Goal: Task Accomplishment & Management: Manage account settings

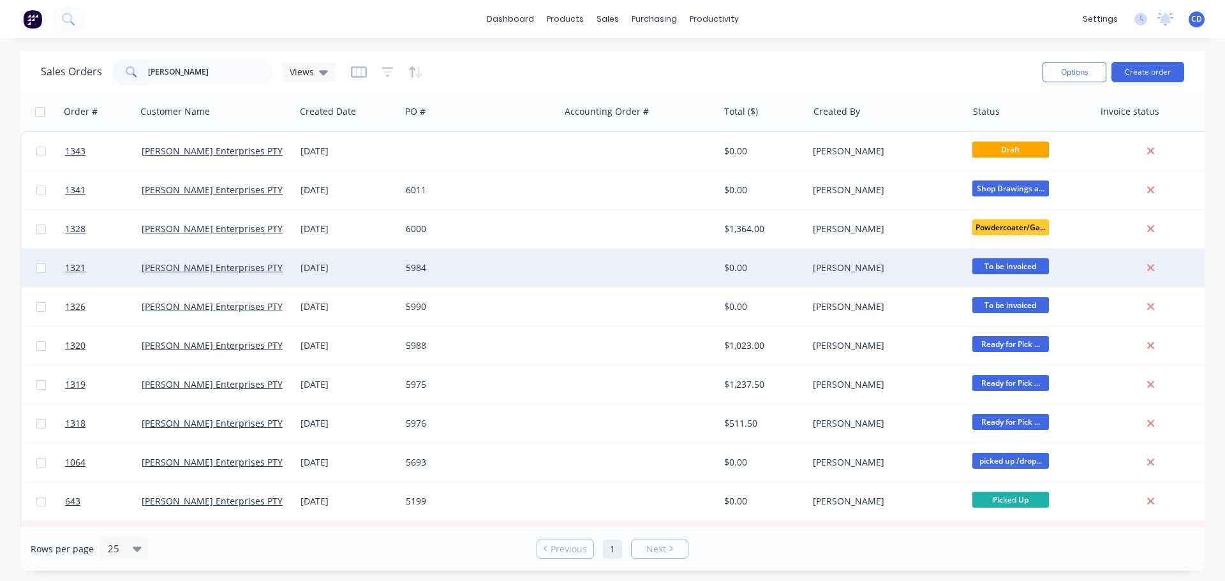
type input "[PERSON_NAME]"
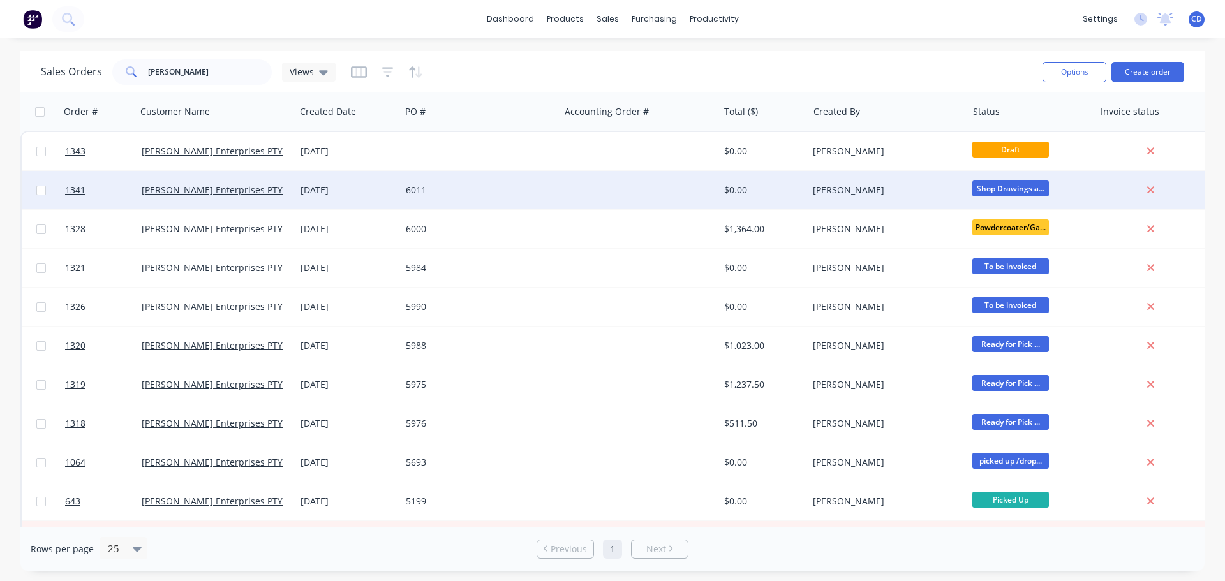
click at [552, 198] on div "6011" at bounding box center [480, 190] width 159 height 38
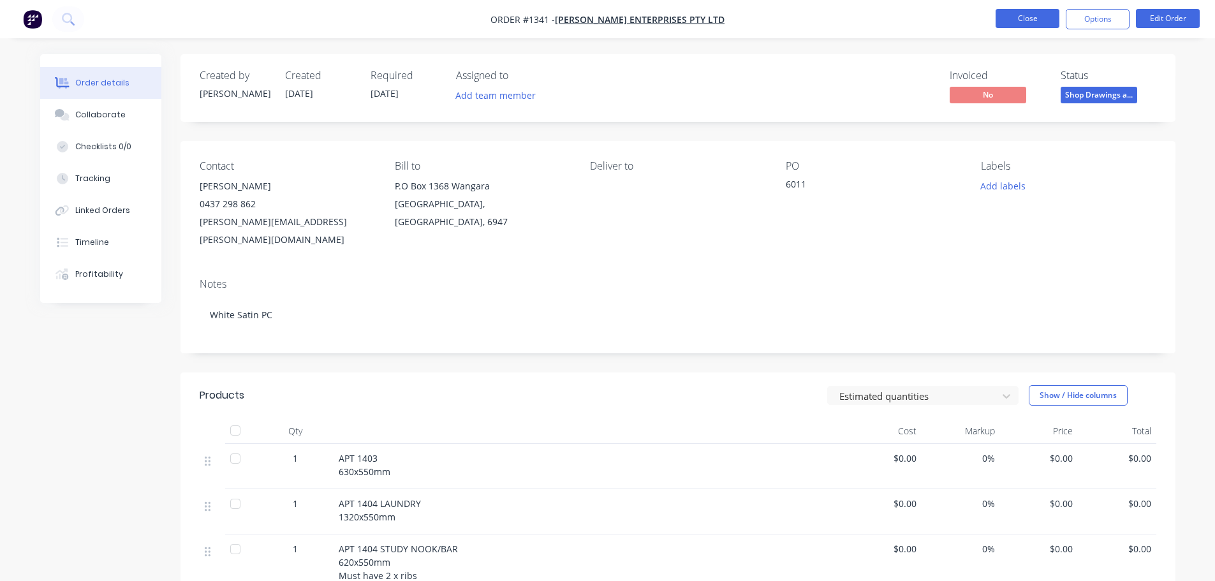
click at [1044, 14] on button "Close" at bounding box center [1028, 18] width 64 height 19
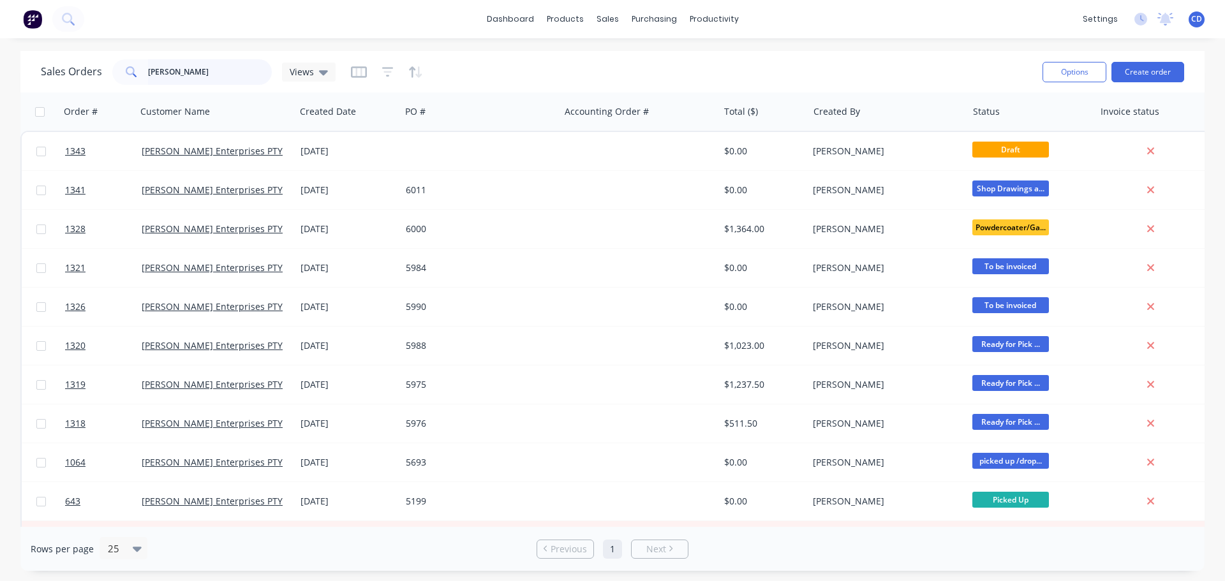
click at [172, 82] on input "[PERSON_NAME]" at bounding box center [210, 72] width 124 height 26
type input "j"
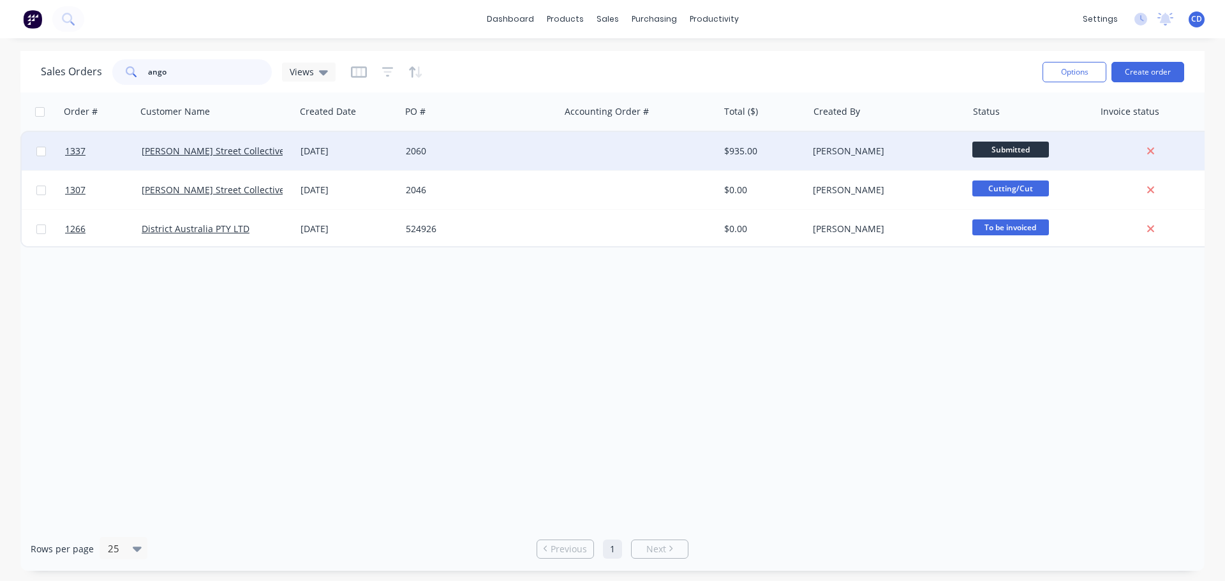
type input "ango"
click at [379, 161] on div "[DATE]" at bounding box center [347, 151] width 105 height 38
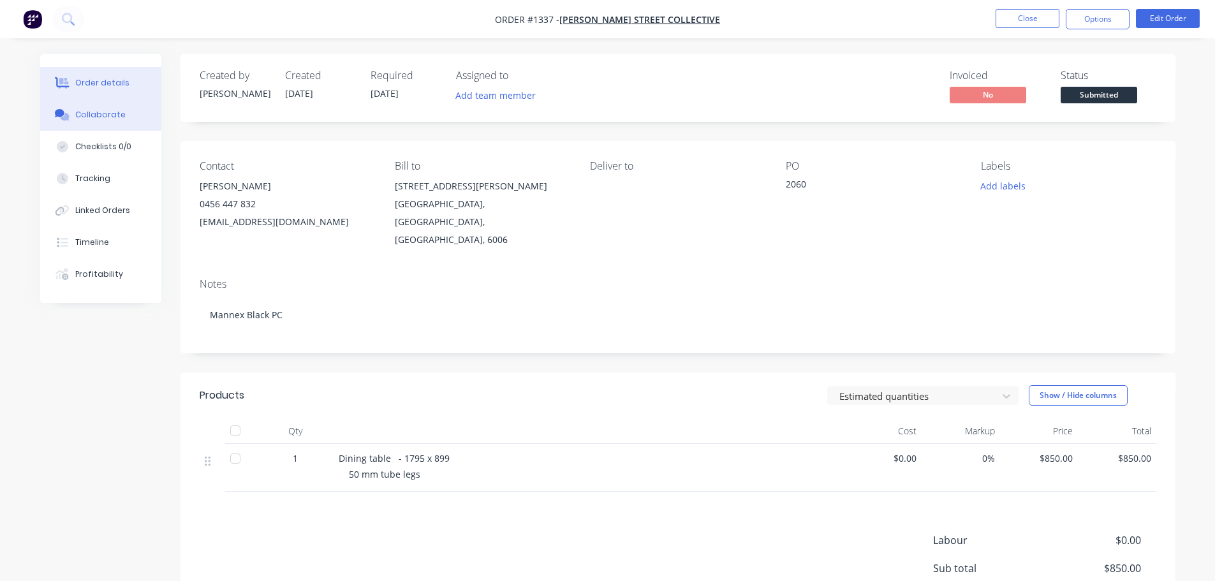
click at [120, 115] on div "Collaborate" at bounding box center [100, 114] width 50 height 11
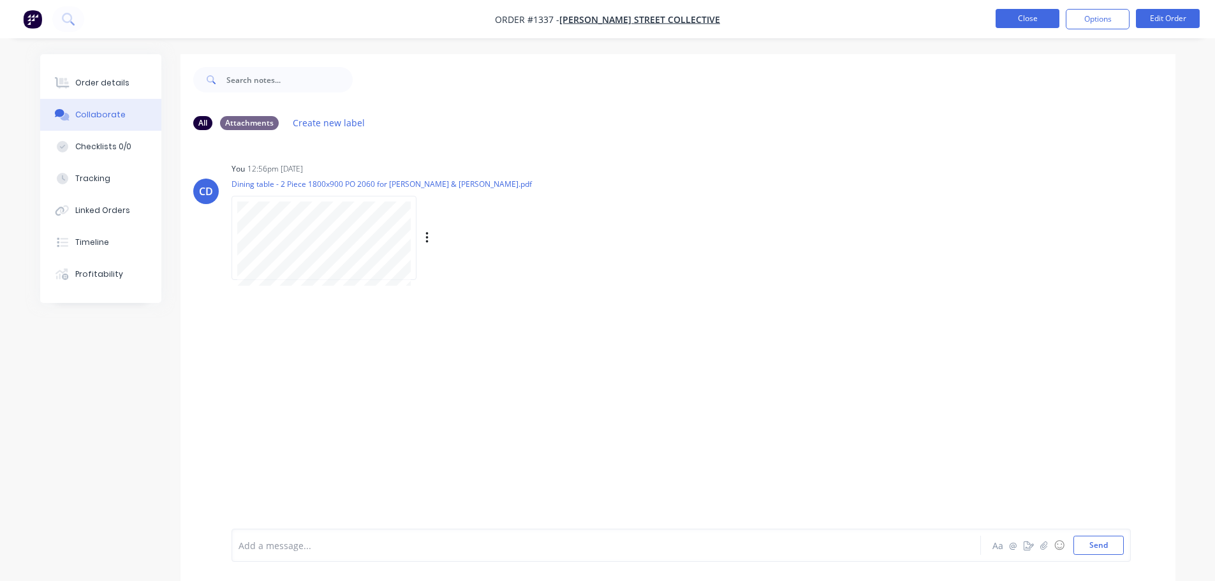
click at [1024, 22] on button "Close" at bounding box center [1028, 18] width 64 height 19
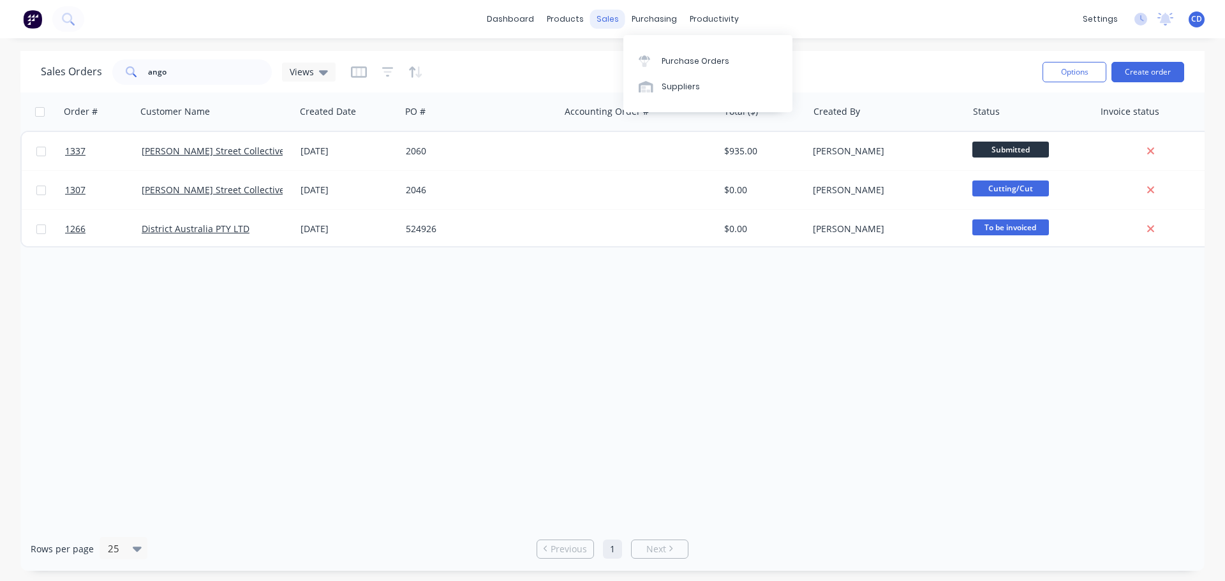
click at [605, 19] on div "sales" at bounding box center [607, 19] width 35 height 19
click at [635, 61] on div "Sales Orders" at bounding box center [654, 61] width 52 height 11
click at [155, 74] on input "ango" at bounding box center [210, 72] width 124 height 26
type input "o"
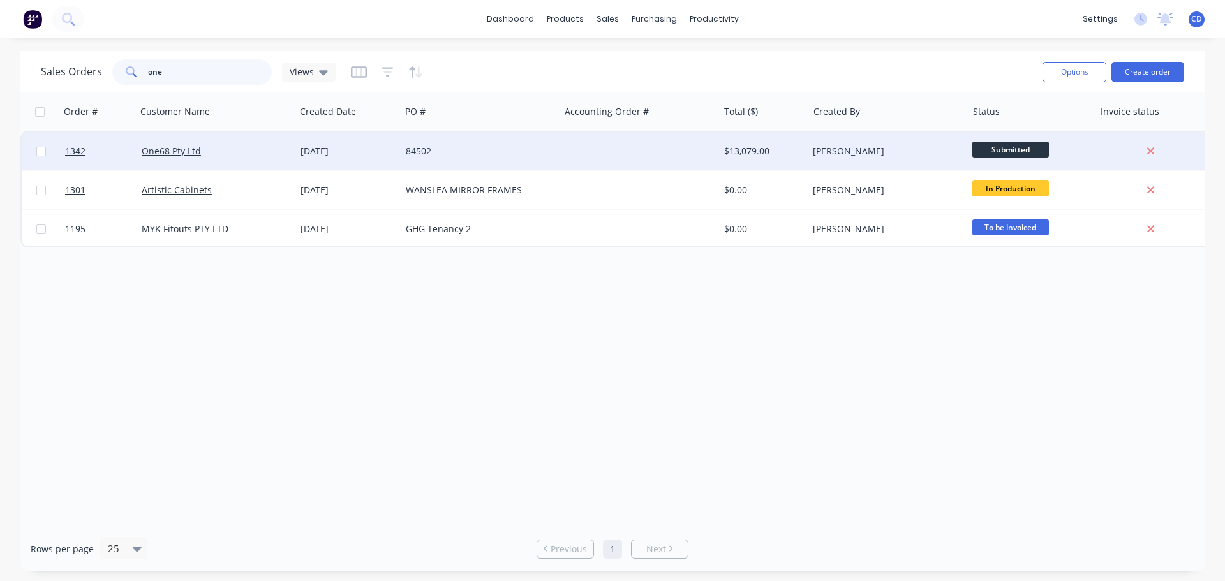
type input "one"
click at [186, 157] on div "One68 Pty Ltd" at bounding box center [213, 151] width 142 height 13
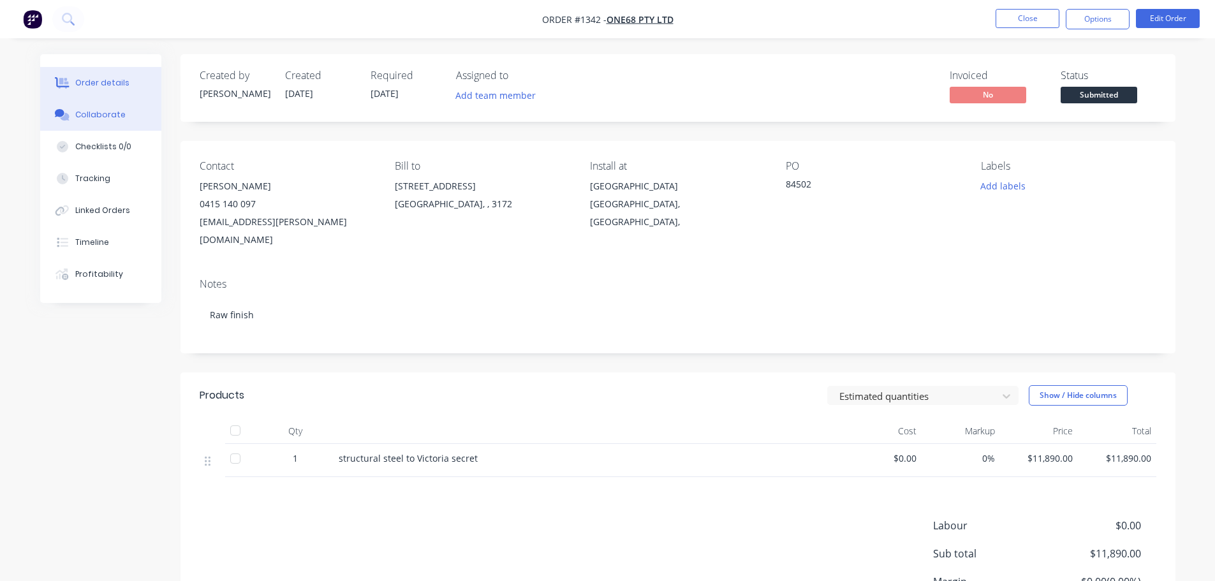
click at [127, 115] on button "Collaborate" at bounding box center [100, 115] width 121 height 32
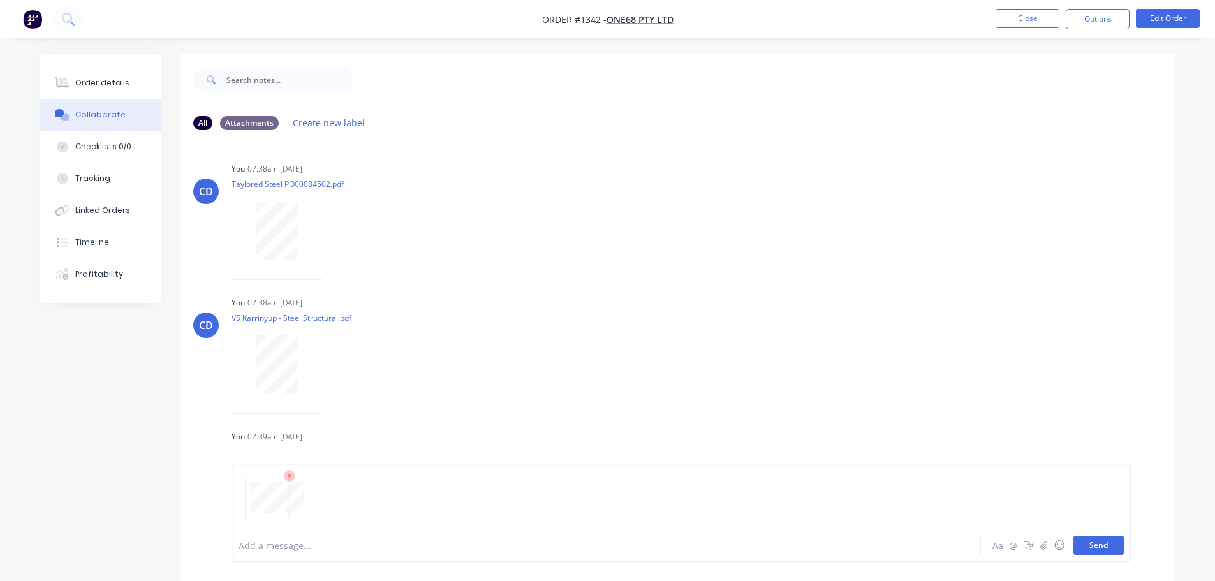
click at [1097, 549] on button "Send" at bounding box center [1099, 545] width 50 height 19
click at [426, 175] on div "You 07:38am [DATE]" at bounding box center [431, 168] width 399 height 11
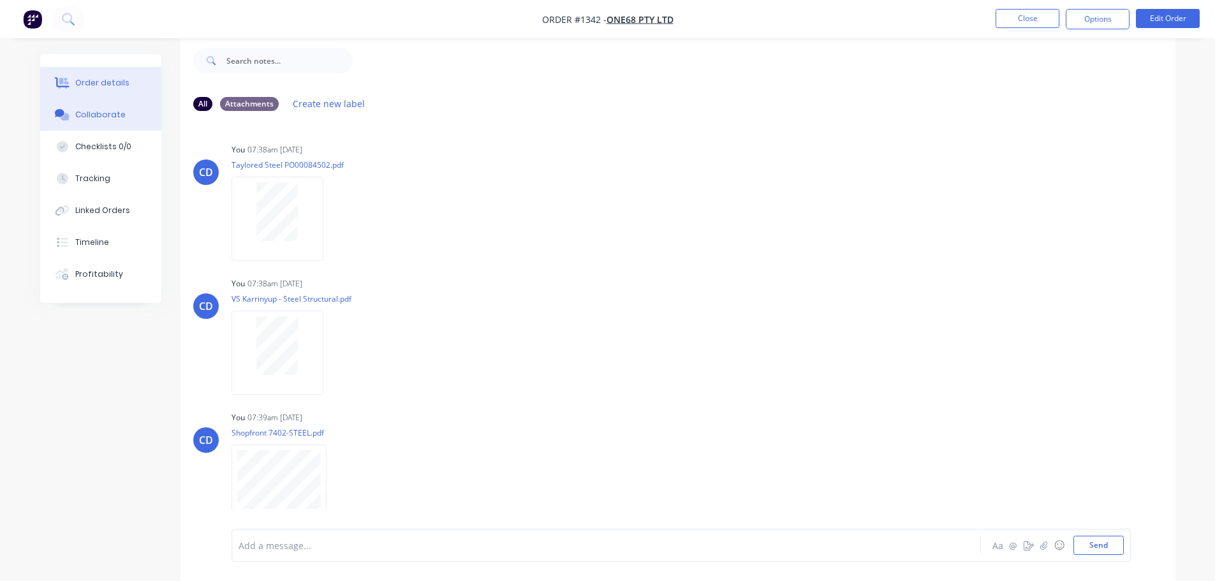
click at [130, 80] on button "Order details" at bounding box center [100, 83] width 121 height 32
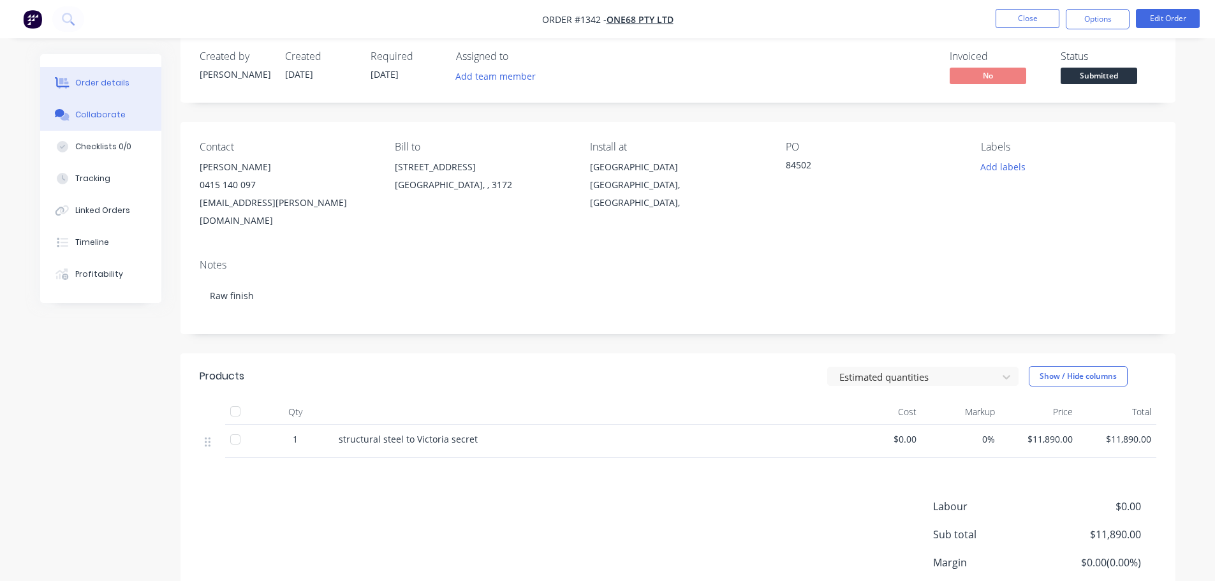
click at [114, 114] on div "Collaborate" at bounding box center [100, 114] width 50 height 11
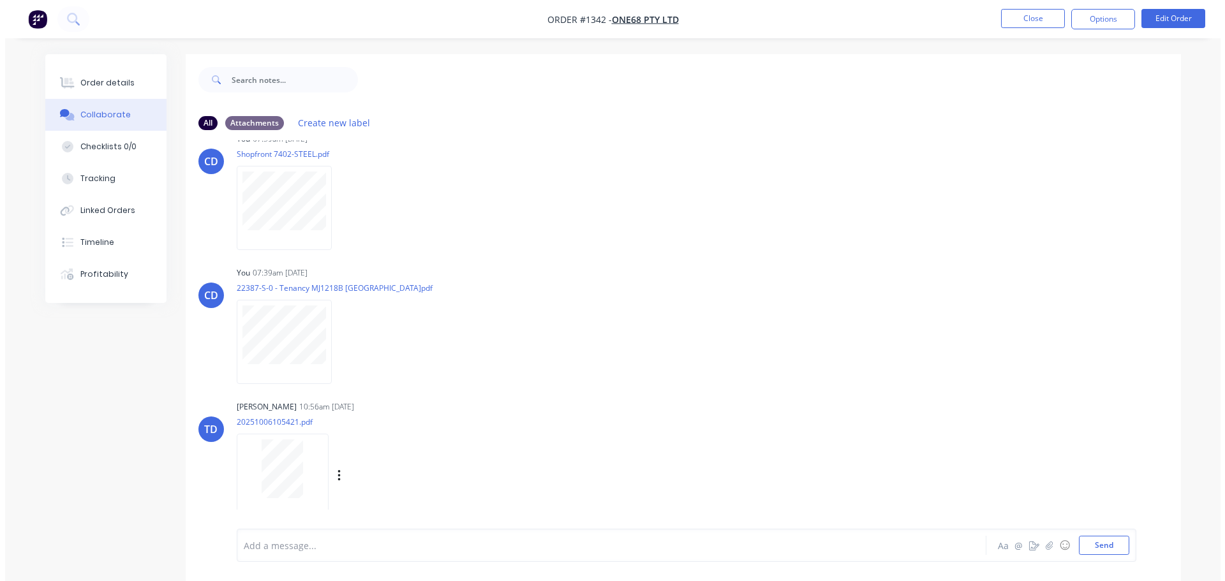
scroll to position [108, 0]
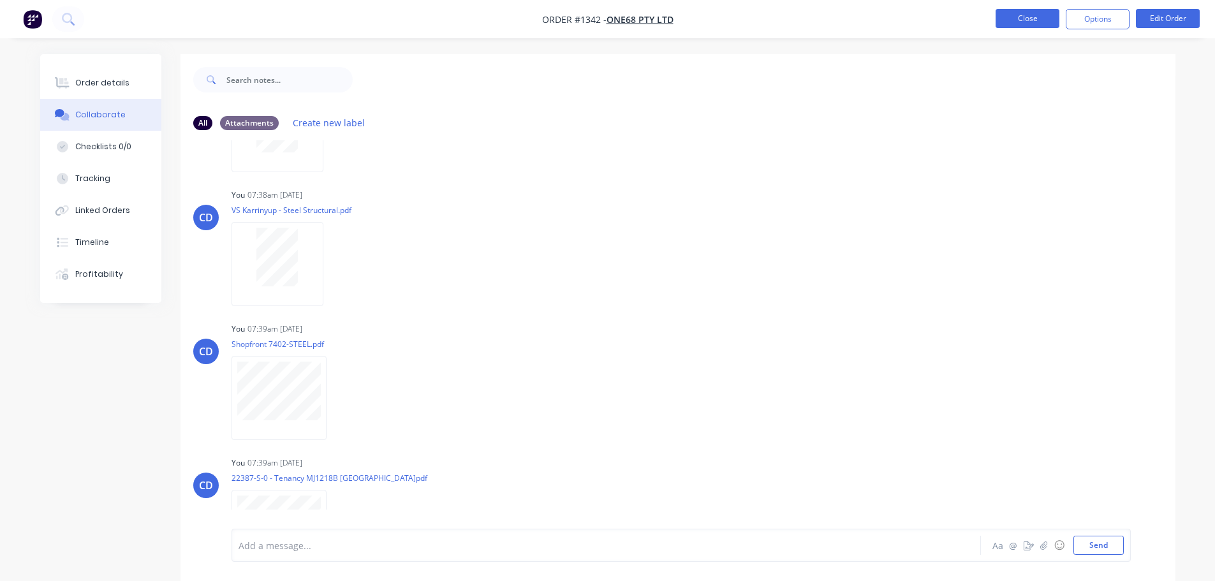
click at [1020, 24] on button "Close" at bounding box center [1028, 18] width 64 height 19
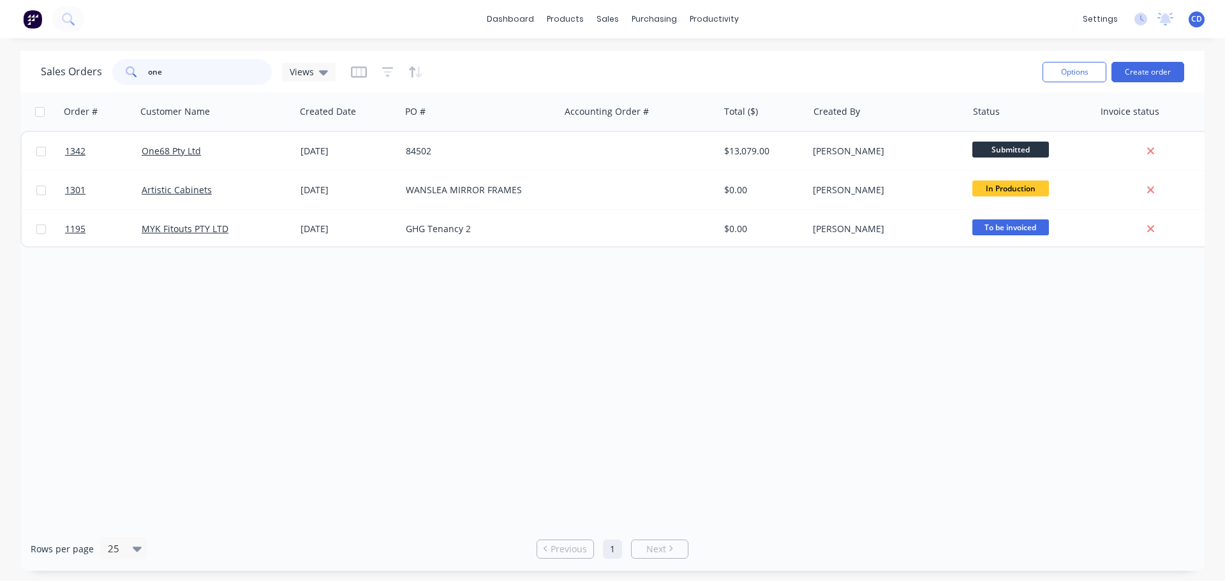
click at [175, 70] on input "one" at bounding box center [210, 72] width 124 height 26
type input "o"
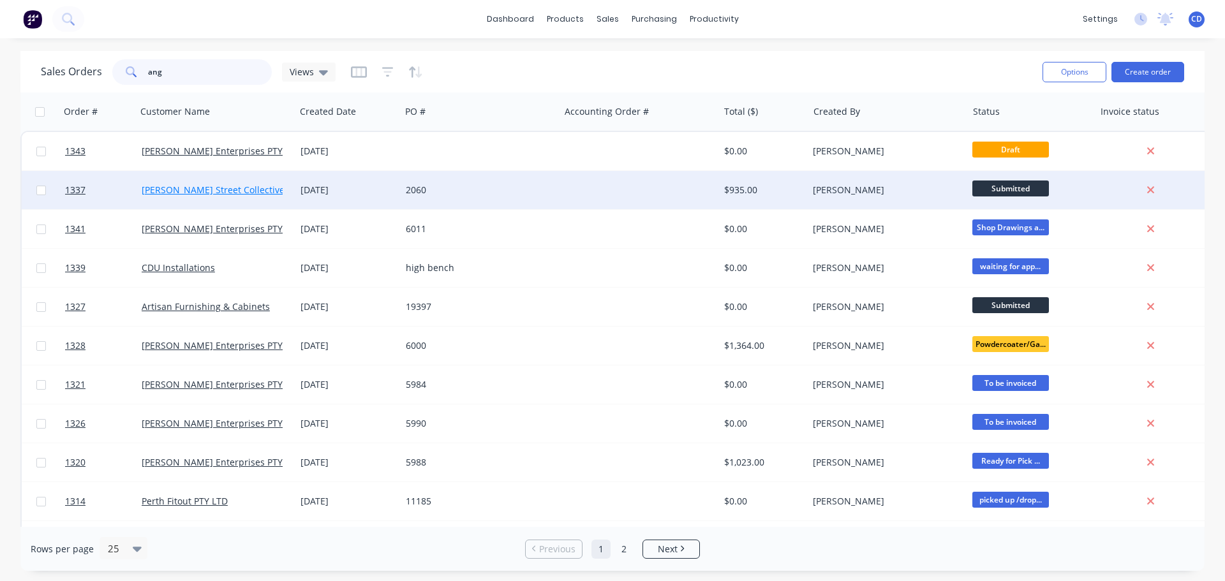
type input "ang"
click at [198, 190] on link "[PERSON_NAME] Street Collective" at bounding box center [213, 190] width 143 height 12
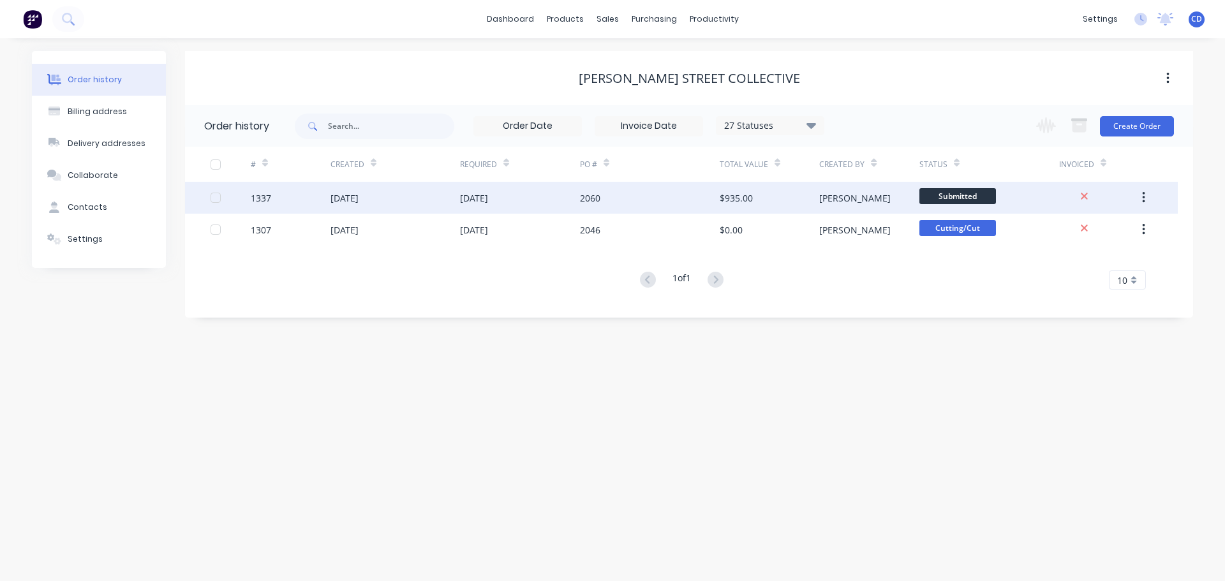
click at [681, 212] on div "2060" at bounding box center [650, 198] width 140 height 32
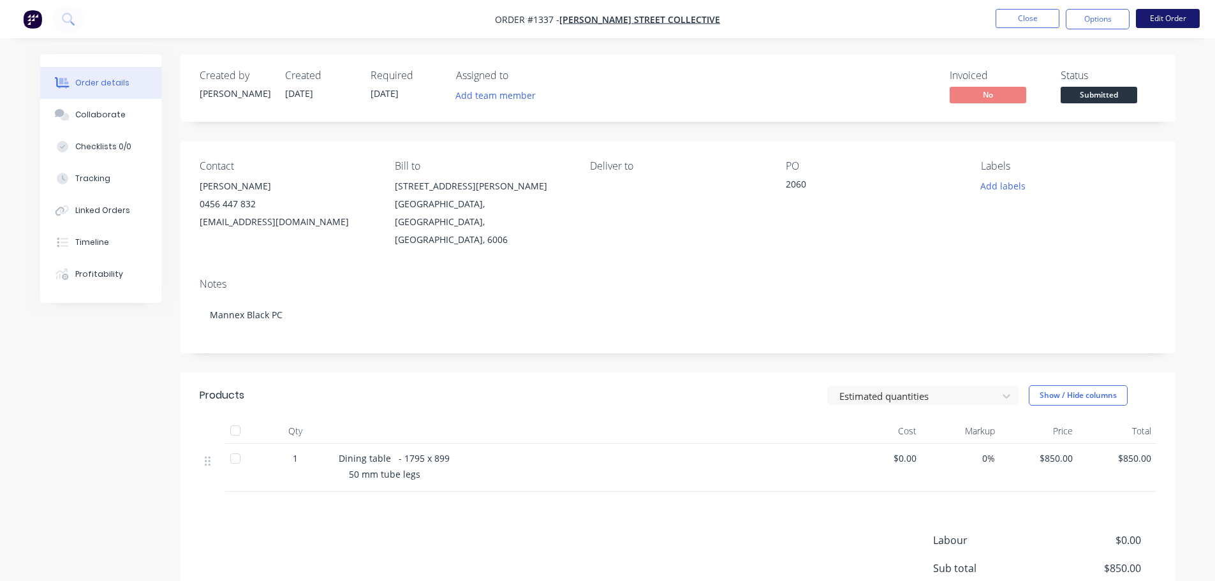
click at [1173, 14] on button "Edit Order" at bounding box center [1168, 18] width 64 height 19
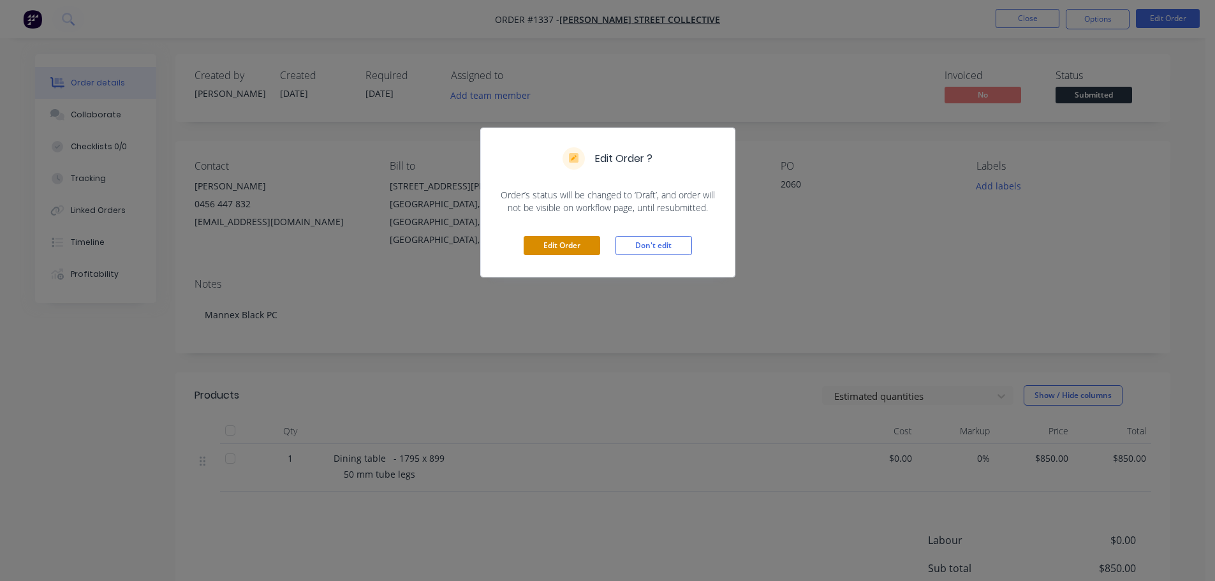
click at [576, 246] on button "Edit Order" at bounding box center [562, 245] width 77 height 19
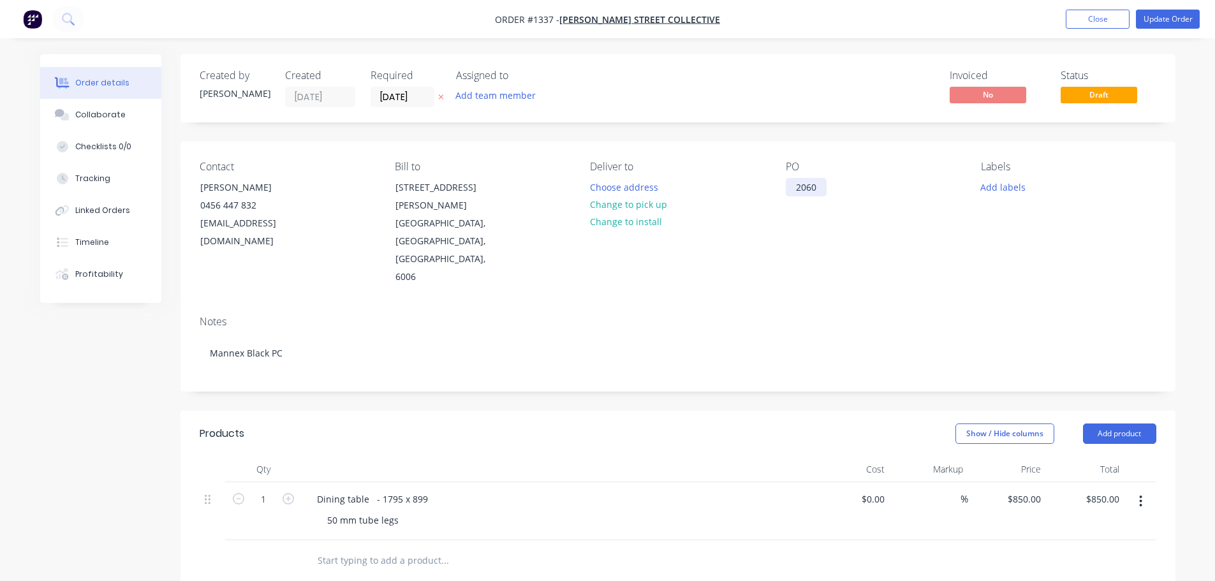
click at [819, 191] on div "2060" at bounding box center [806, 187] width 41 height 19
click at [427, 490] on div "Dining table - 1795 x 899" at bounding box center [372, 499] width 131 height 19
click at [1147, 17] on button "Update Order" at bounding box center [1168, 19] width 64 height 19
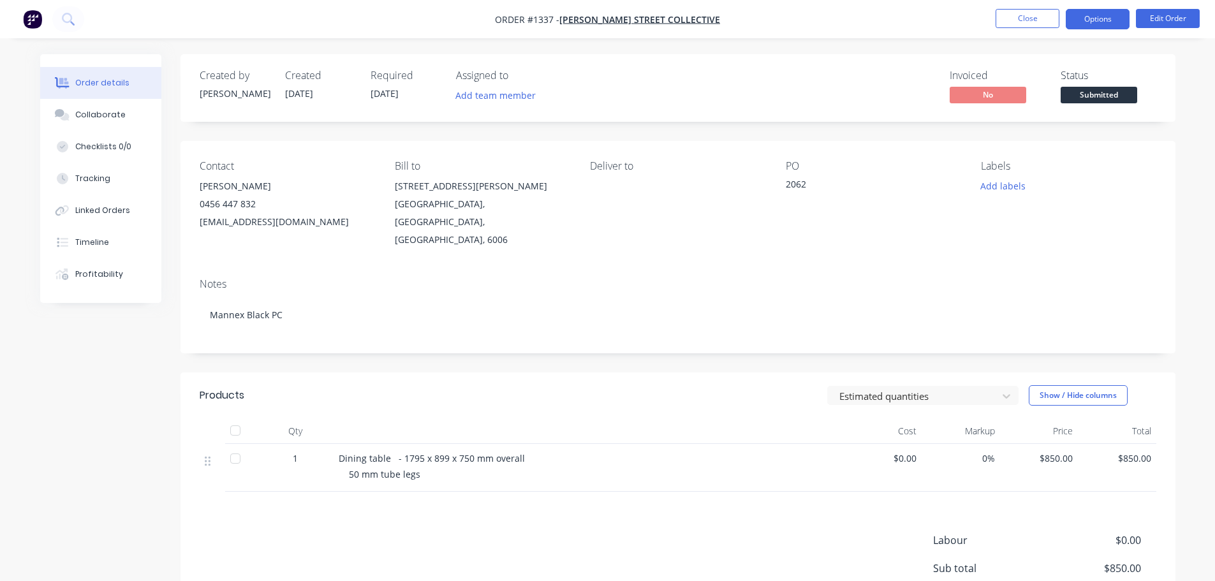
drag, startPoint x: 1082, startPoint y: 6, endPoint x: 1086, endPoint y: 18, distance: 12.1
click at [1083, 7] on nav "Order #1337 - [PERSON_NAME] Street Collective Close Options Edit Order" at bounding box center [607, 19] width 1215 height 38
drag, startPoint x: 1088, startPoint y: 25, endPoint x: 1088, endPoint y: 35, distance: 10.2
click at [1088, 26] on button "Options" at bounding box center [1098, 19] width 64 height 20
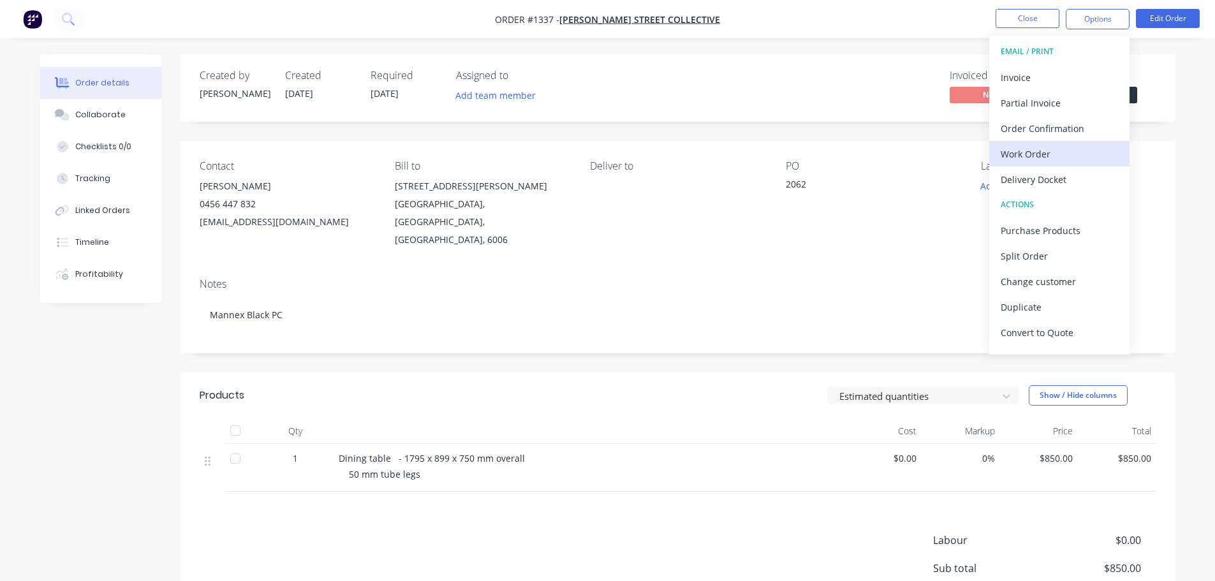
click at [1009, 155] on div "Work Order" at bounding box center [1059, 154] width 117 height 19
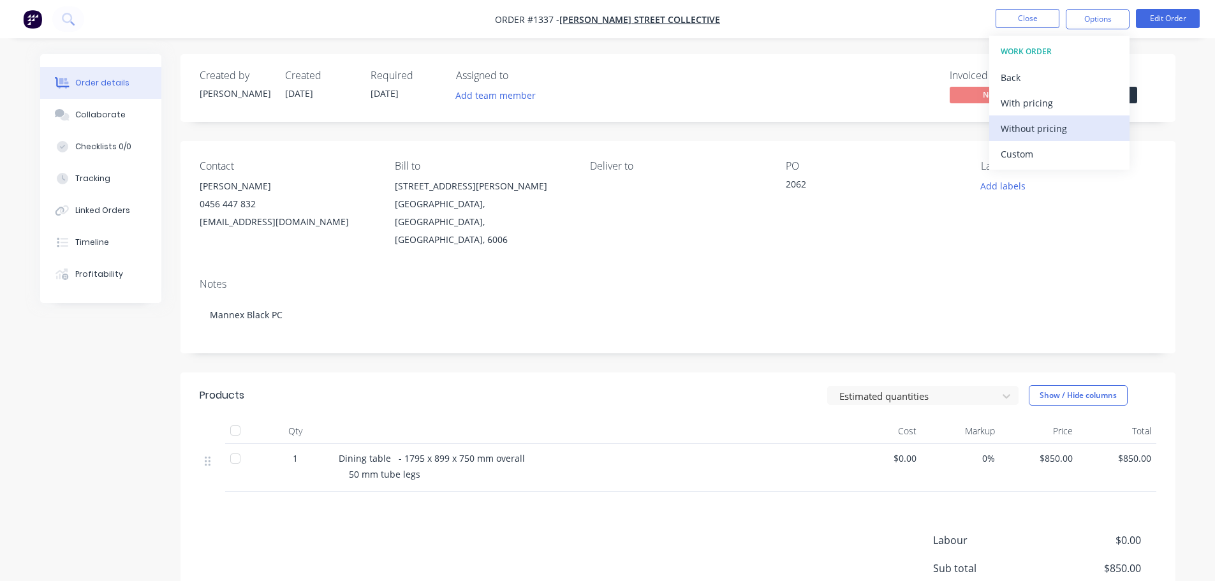
click at [1020, 130] on div "Without pricing" at bounding box center [1059, 128] width 117 height 19
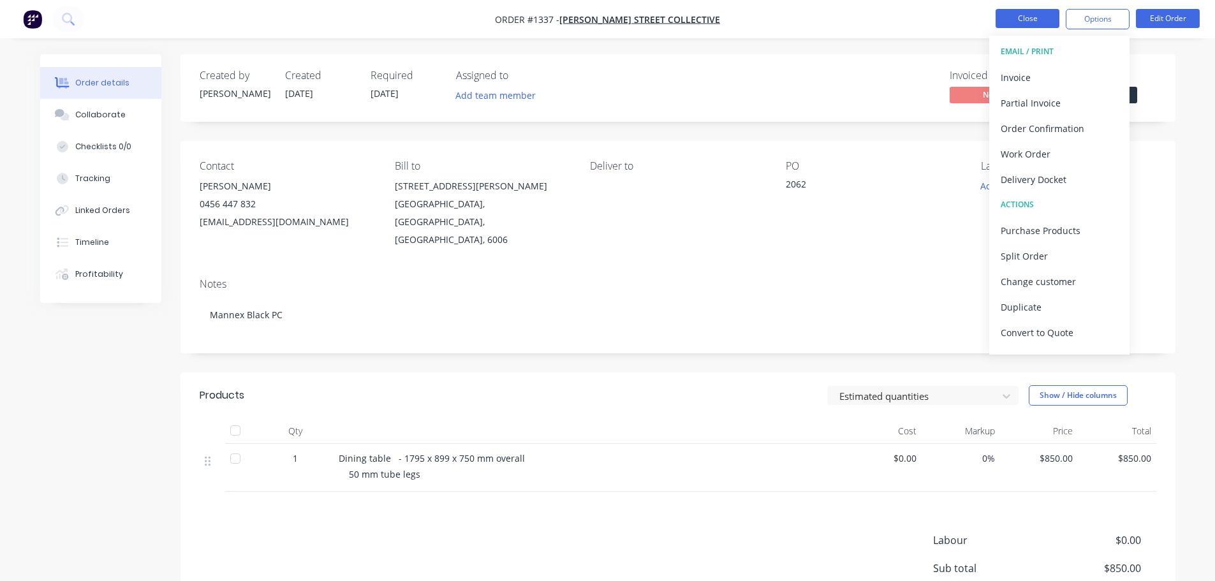
click at [1016, 19] on button "Close" at bounding box center [1028, 18] width 64 height 19
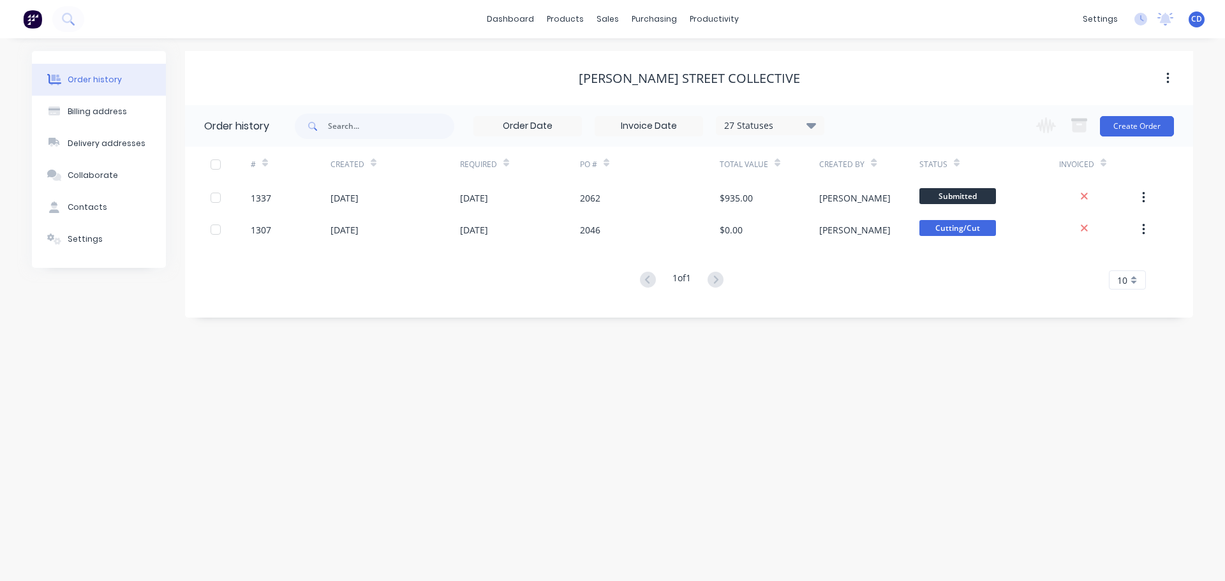
click at [748, 530] on div "Order history Billing address Delivery addresses Collaborate Contacts Settings …" at bounding box center [612, 309] width 1225 height 543
click at [845, 357] on div "Order history Billing address Delivery addresses Collaborate Contacts Settings …" at bounding box center [612, 309] width 1225 height 543
